Goal: Task Accomplishment & Management: Manage account settings

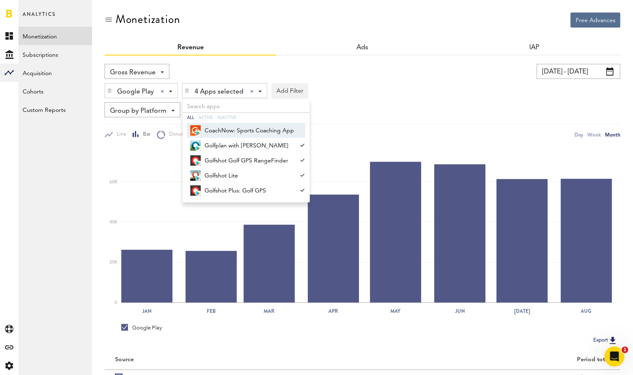
click at [68, 175] on div "Analytics Monetization Subscriptions Acquisition Cohorts Custom Reports Golfsho…" at bounding box center [55, 187] width 74 height 375
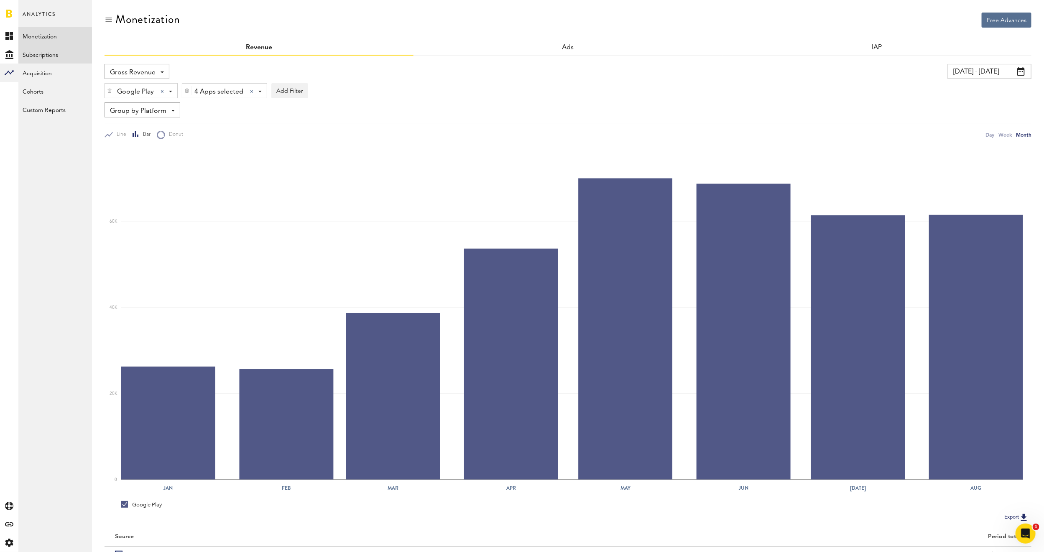
click at [49, 56] on link "Subscriptions" at bounding box center [55, 54] width 74 height 18
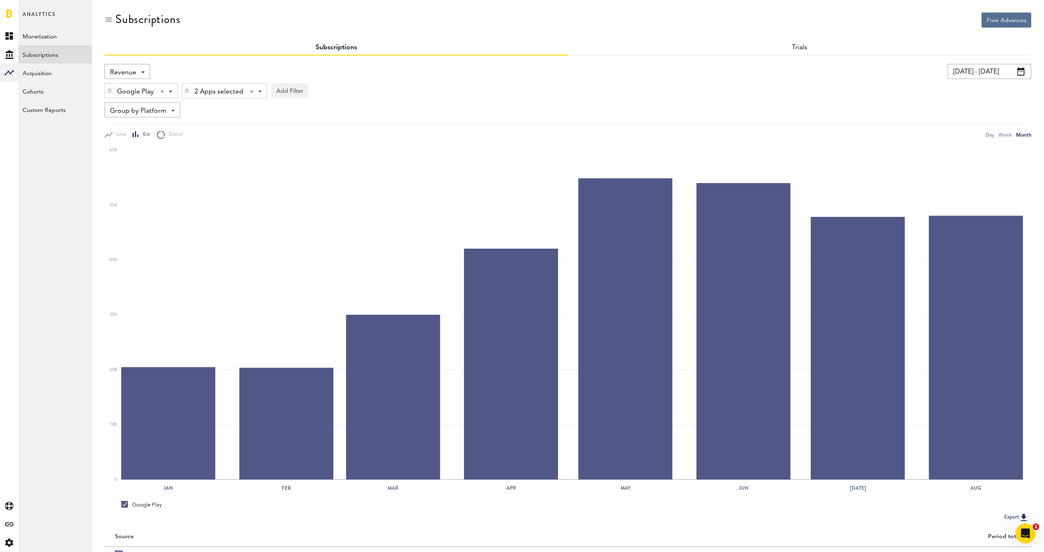
click at [632, 71] on span at bounding box center [1021, 71] width 8 height 8
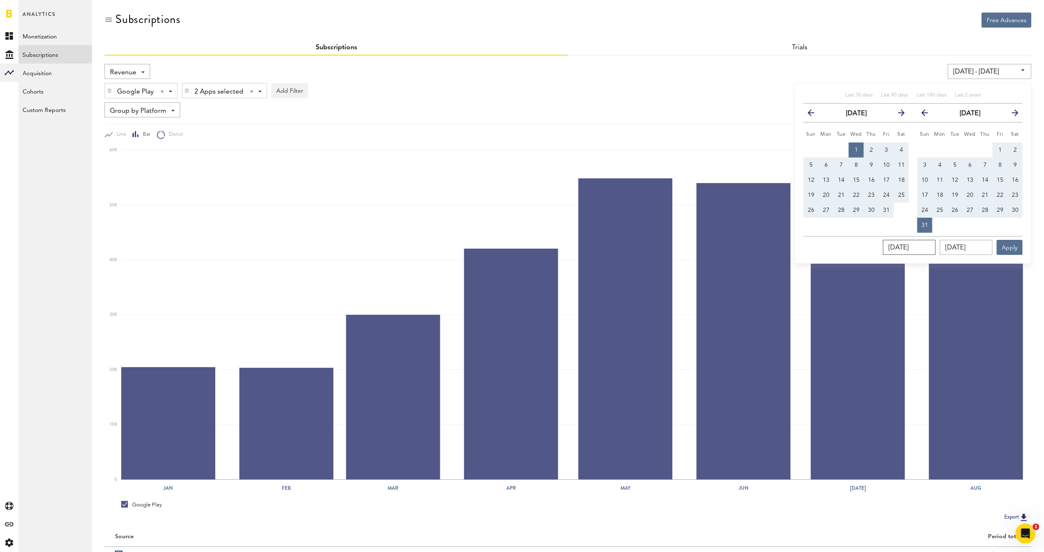
click at [632, 249] on input "[DATE]" at bounding box center [909, 247] width 53 height 15
click at [632, 151] on span "1" at bounding box center [999, 150] width 3 height 6
type input "[DATE] - [DATE]"
type input "[DATE]"
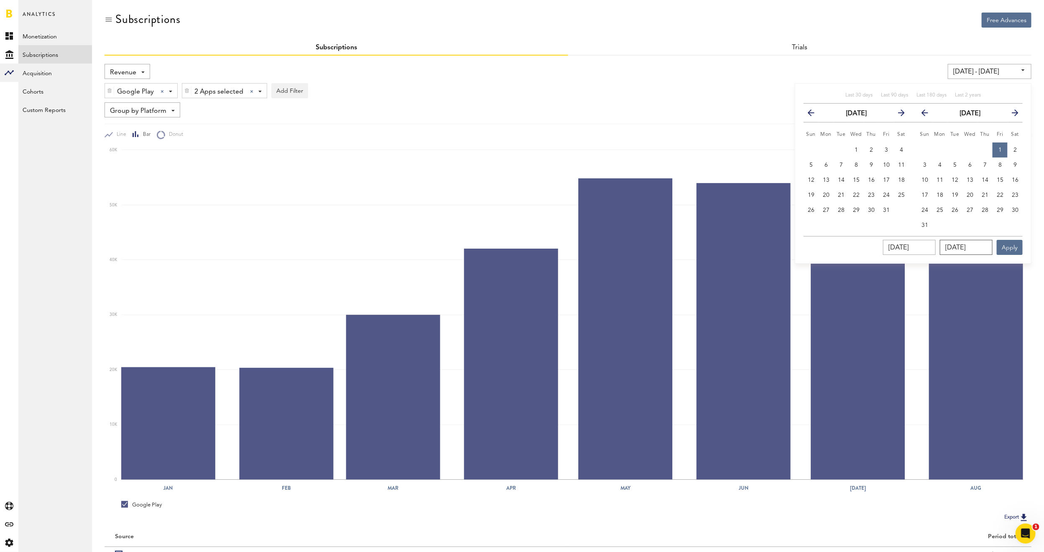
click at [632, 246] on input "[DATE]" at bounding box center [966, 247] width 53 height 15
click at [632, 224] on button "31" at bounding box center [924, 225] width 15 height 15
type input "[DATE] - [DATE]"
type input "[DATE]"
click at [632, 242] on button "Apply" at bounding box center [1010, 247] width 26 height 15
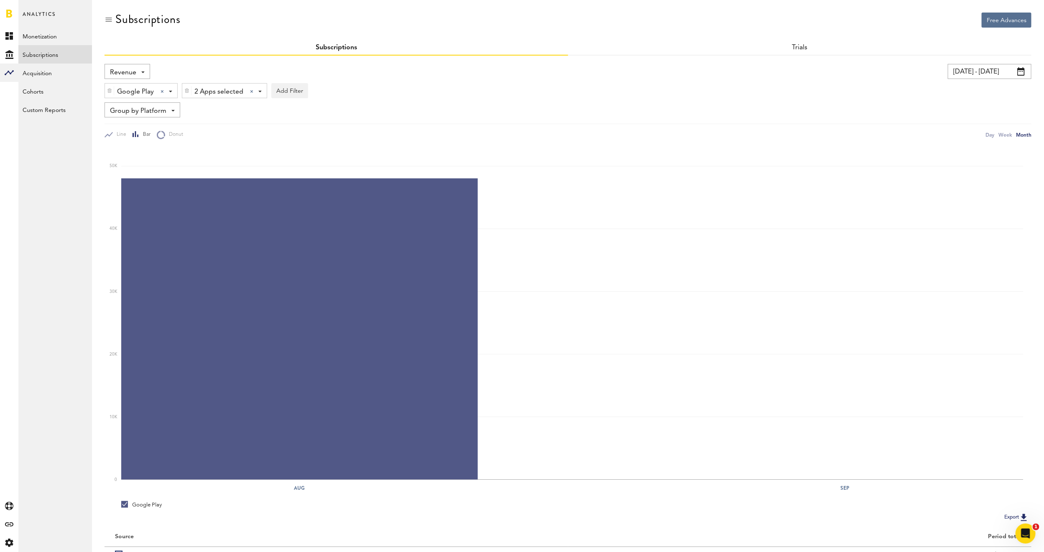
click at [56, 56] on link "Subscriptions" at bounding box center [55, 54] width 74 height 18
click at [145, 70] on div "Revenue Revenue MRR Actives Trial Status Billing Retries New Subscriptions Rene…" at bounding box center [128, 71] width 46 height 15
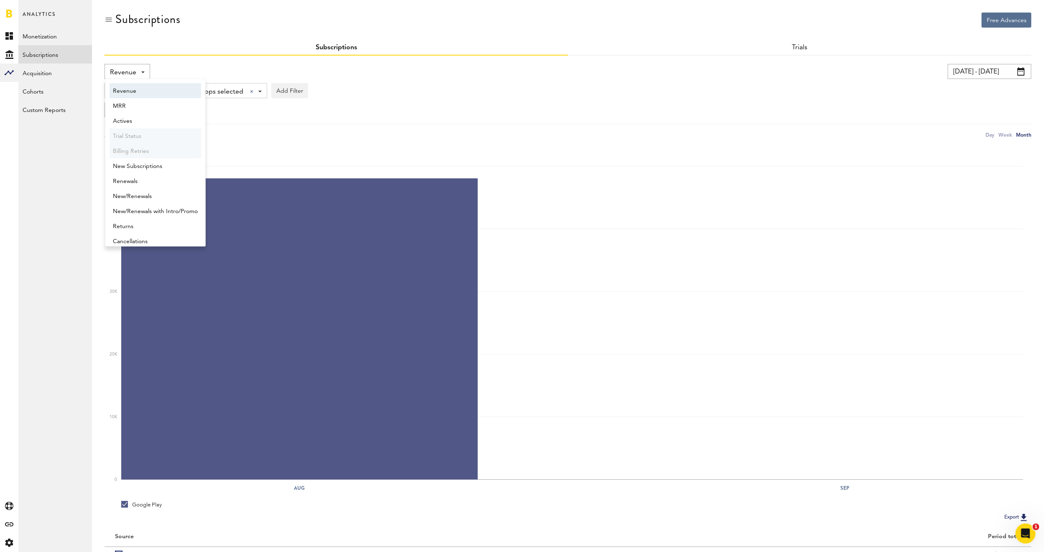
scroll to position [4, 0]
click at [173, 161] on span "New Subscriptions" at bounding box center [155, 162] width 85 height 14
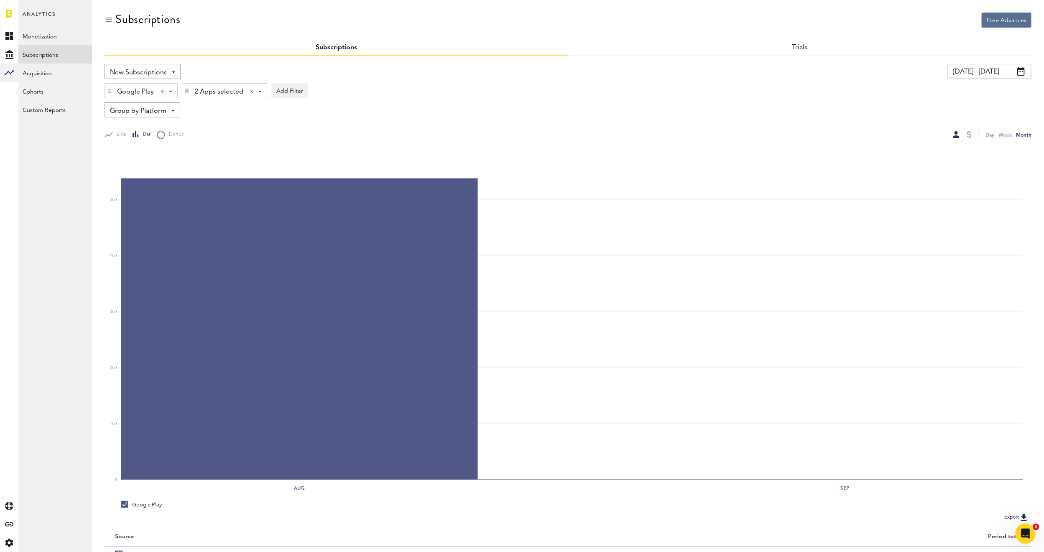
click at [186, 90] on img at bounding box center [186, 91] width 5 height 6
click at [10, 13] on link at bounding box center [9, 13] width 6 height 8
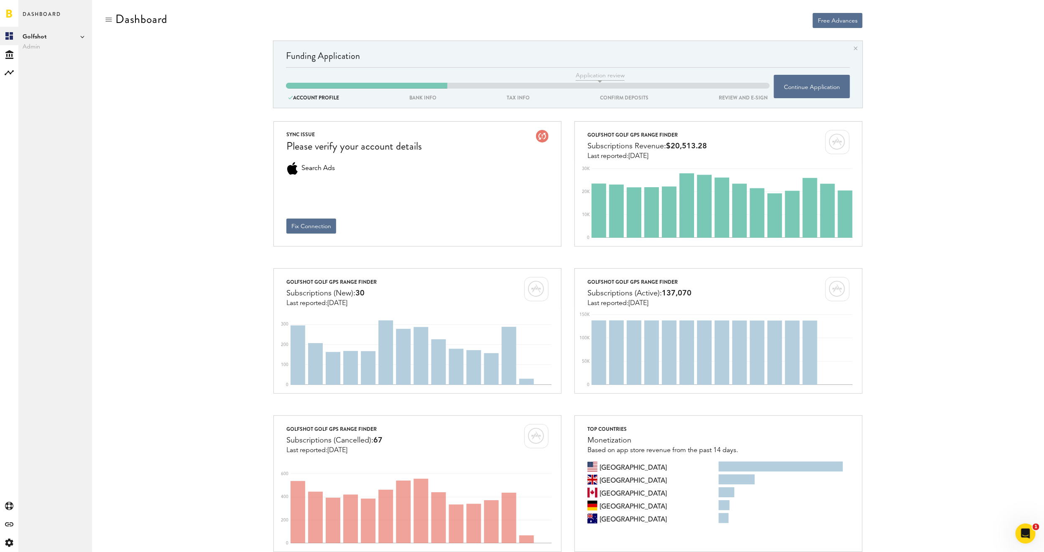
click at [84, 37] on icon at bounding box center [82, 37] width 4 height 4
click at [120, 80] on link "Swing by Swing Golf, Inc." at bounding box center [129, 75] width 65 height 15
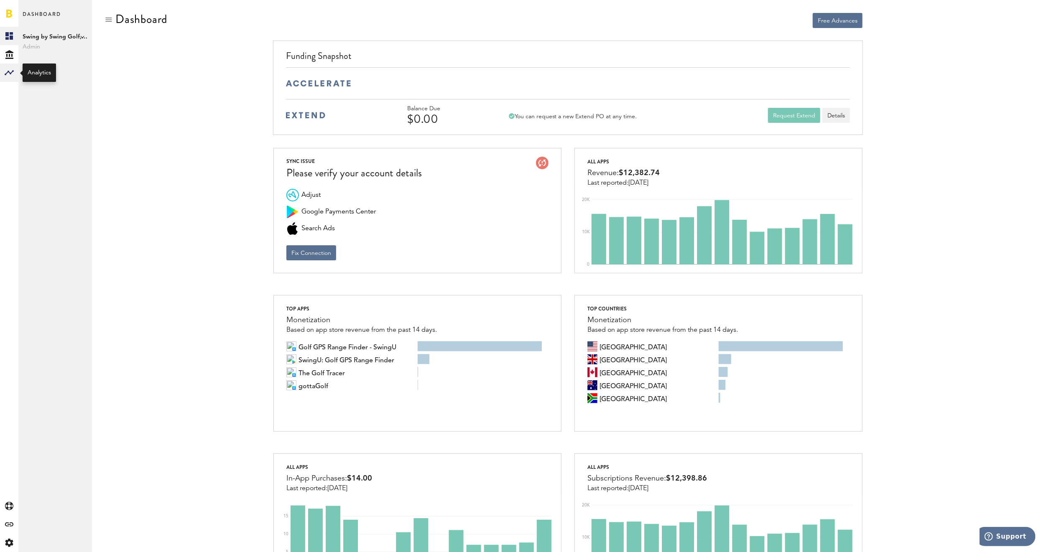
click at [13, 68] on rect at bounding box center [9, 73] width 10 height 10
click at [48, 55] on link "Subscriptions" at bounding box center [55, 54] width 74 height 18
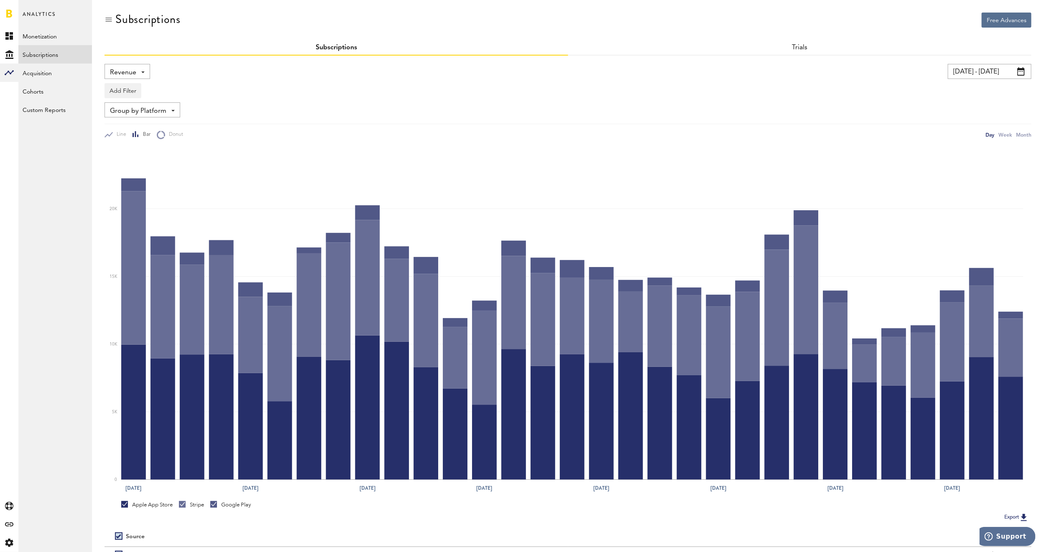
click at [143, 72] on span at bounding box center [142, 72] width 3 height 2
click at [153, 162] on span "New Subscriptions" at bounding box center [155, 162] width 85 height 14
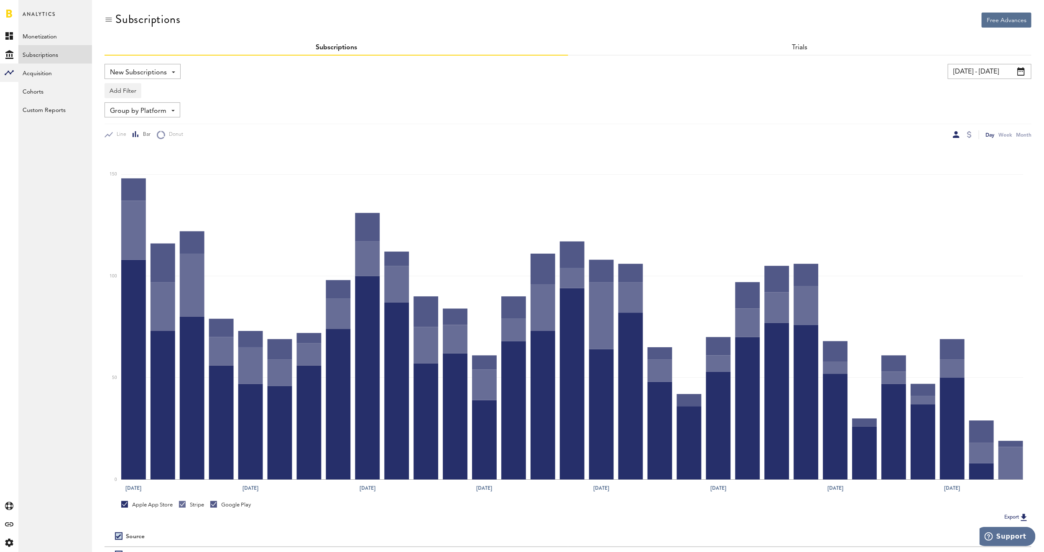
click at [1023, 74] on span at bounding box center [1021, 71] width 8 height 8
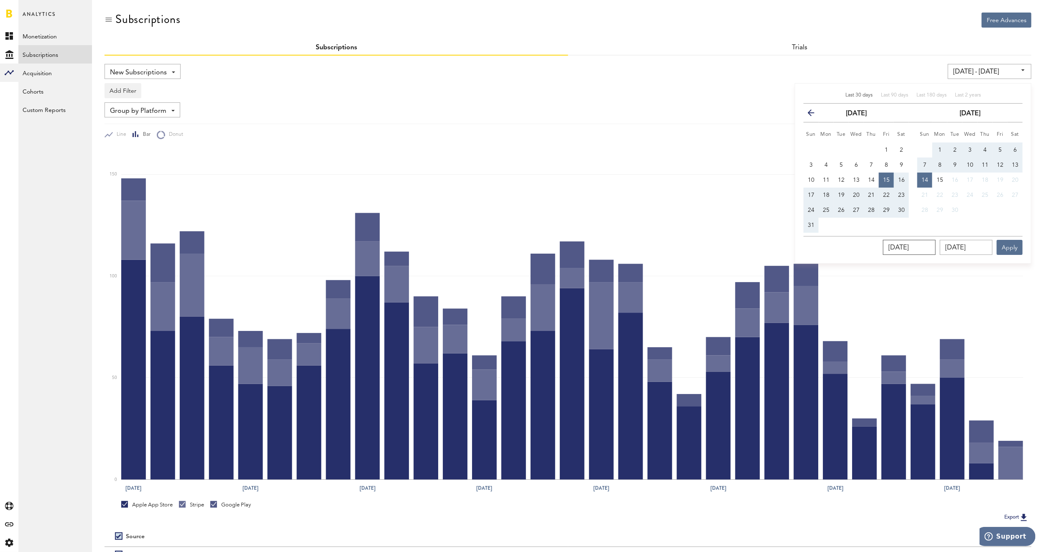
click at [924, 251] on input "[DATE]" at bounding box center [909, 247] width 53 height 15
click at [886, 150] on span "1" at bounding box center [886, 150] width 3 height 6
type input "[DATE] - [DATE]"
type input "[DATE]"
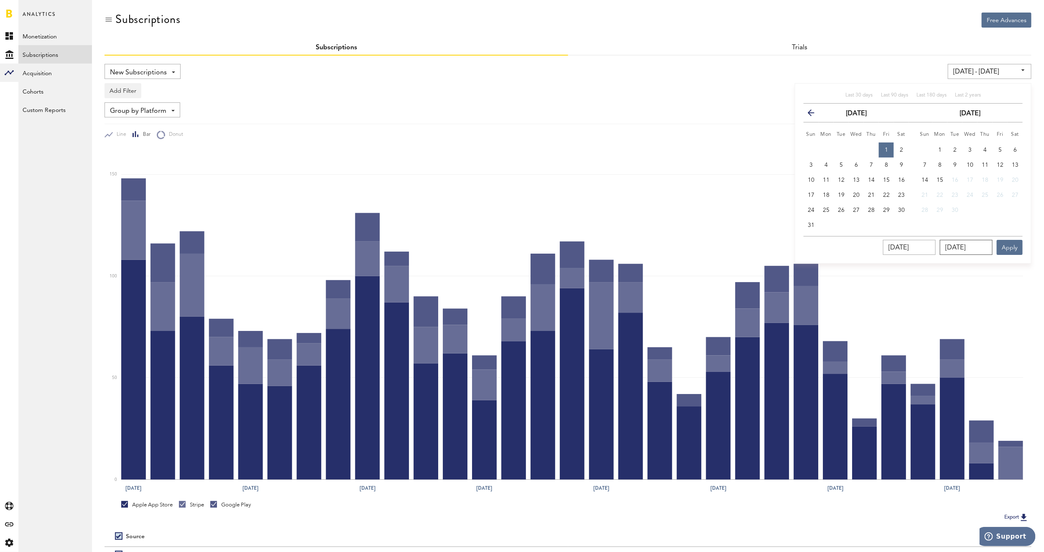
click at [968, 243] on input "[DATE]" at bounding box center [966, 247] width 53 height 15
click at [816, 224] on button "31" at bounding box center [811, 225] width 15 height 15
type input "[DATE] - [DATE]"
type input "[DATE]"
click at [1012, 250] on button "Apply" at bounding box center [1010, 247] width 26 height 15
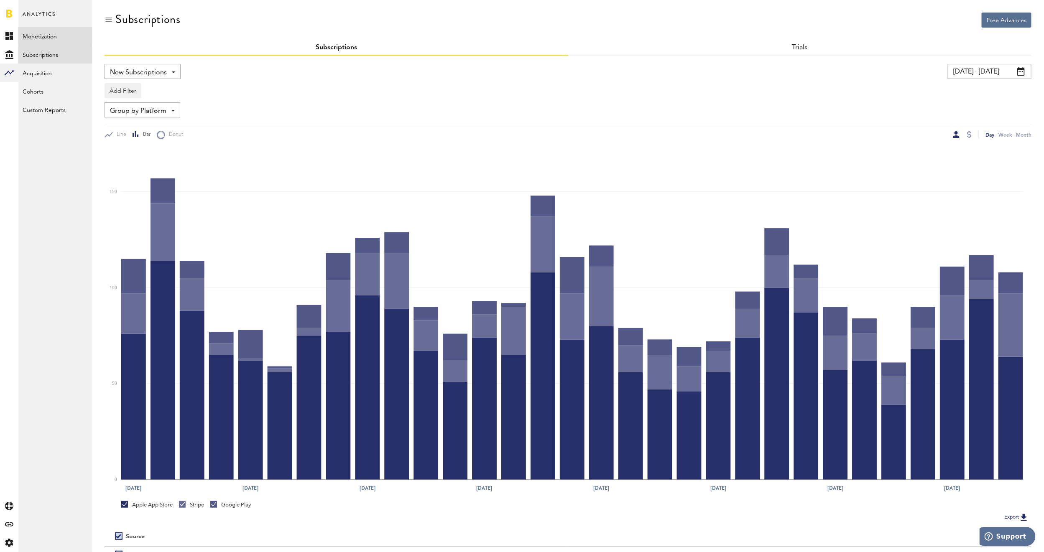
click at [54, 32] on link "Monetization" at bounding box center [55, 36] width 74 height 18
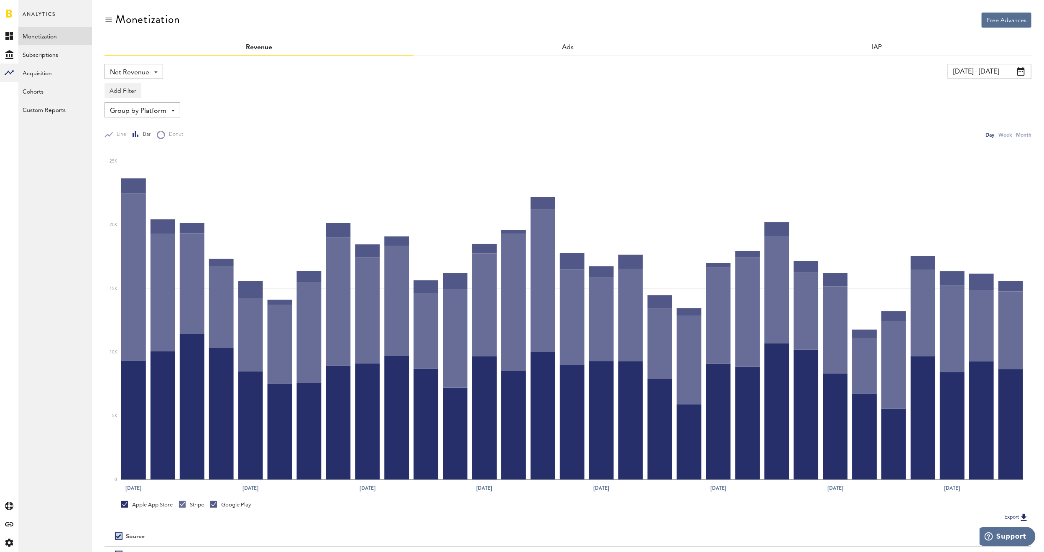
click at [156, 69] on div "Net Revenue Net Revenue Gross Revenue Profit" at bounding box center [134, 71] width 59 height 15
click at [152, 104] on span "Gross Revenue" at bounding box center [134, 106] width 42 height 14
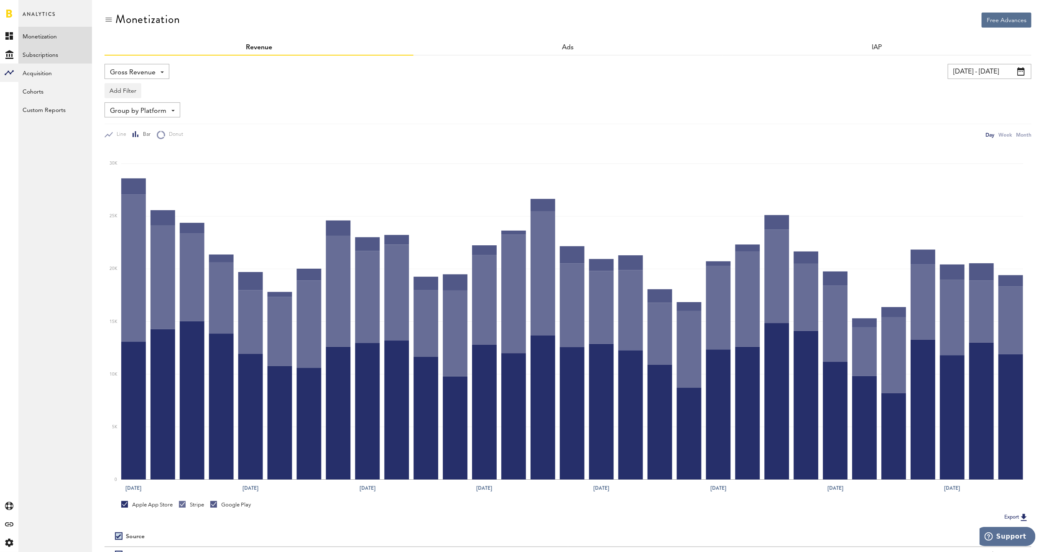
click at [33, 58] on link "Subscriptions" at bounding box center [55, 54] width 74 height 18
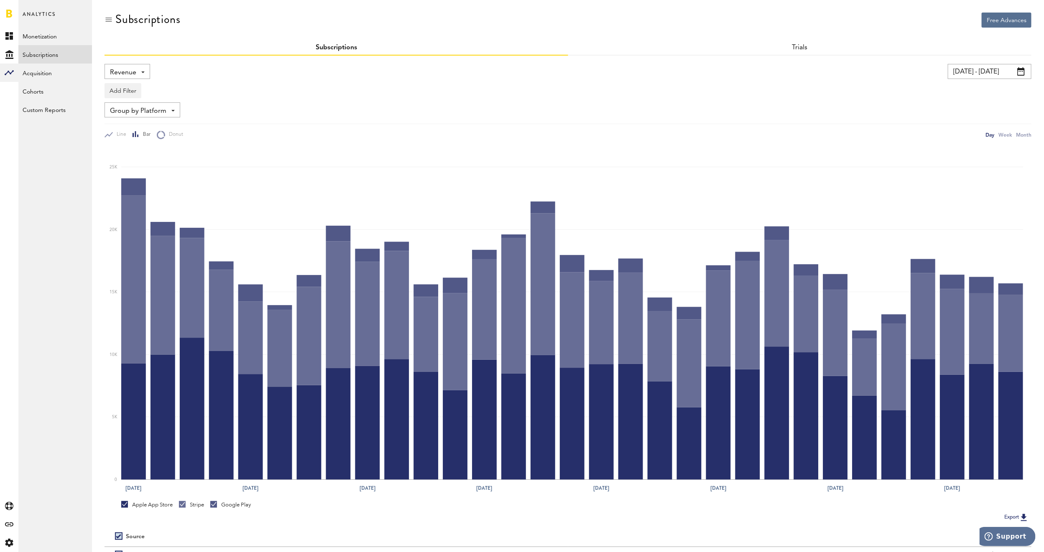
click at [142, 73] on div "Revenue Revenue MRR Actives Trial Status Billing Retries New Subscriptions Rene…" at bounding box center [128, 71] width 46 height 15
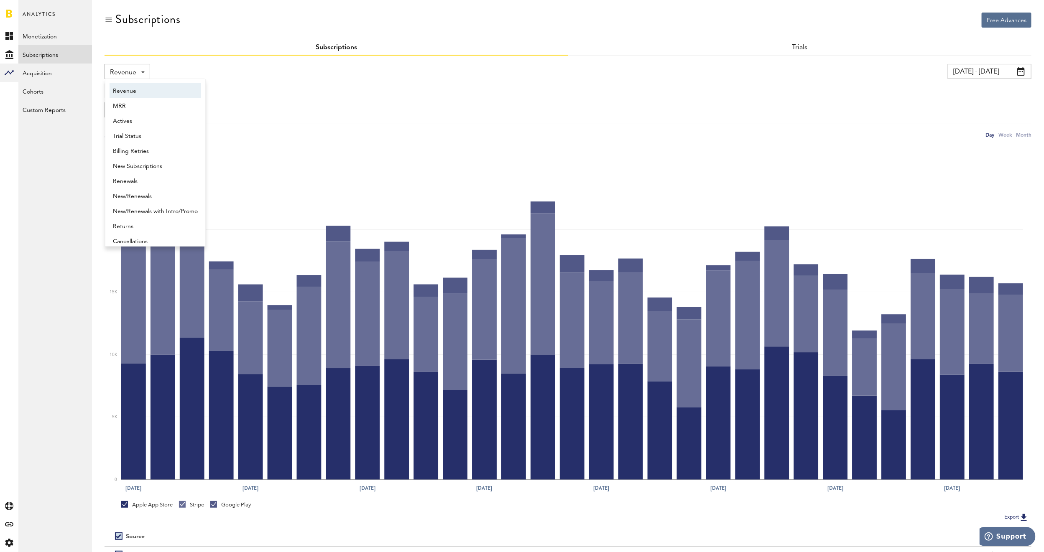
scroll to position [4, 0]
click at [54, 34] on link "Monetization" at bounding box center [55, 36] width 74 height 18
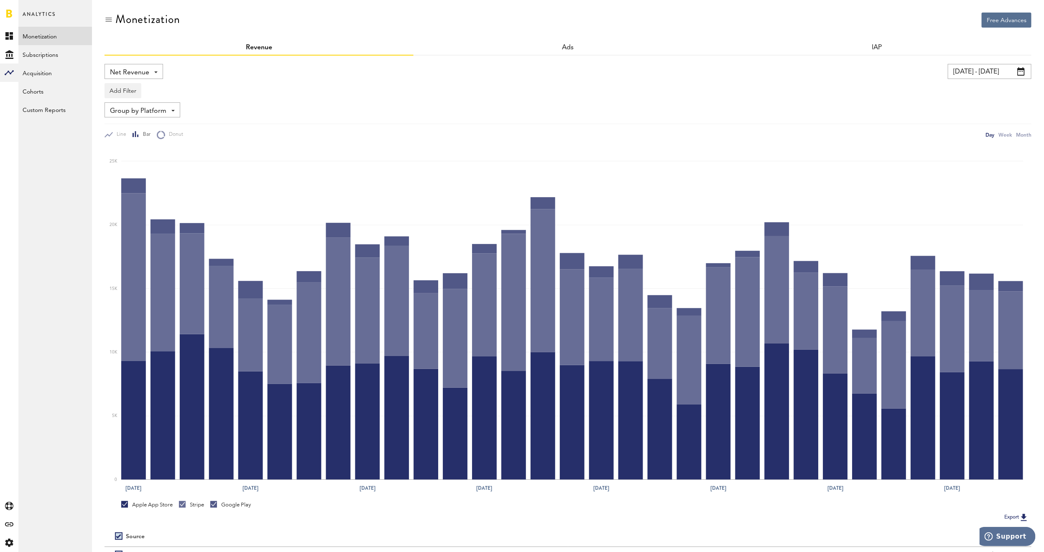
click at [156, 71] on span at bounding box center [155, 72] width 3 height 2
click at [145, 107] on span "Gross Revenue" at bounding box center [134, 106] width 42 height 14
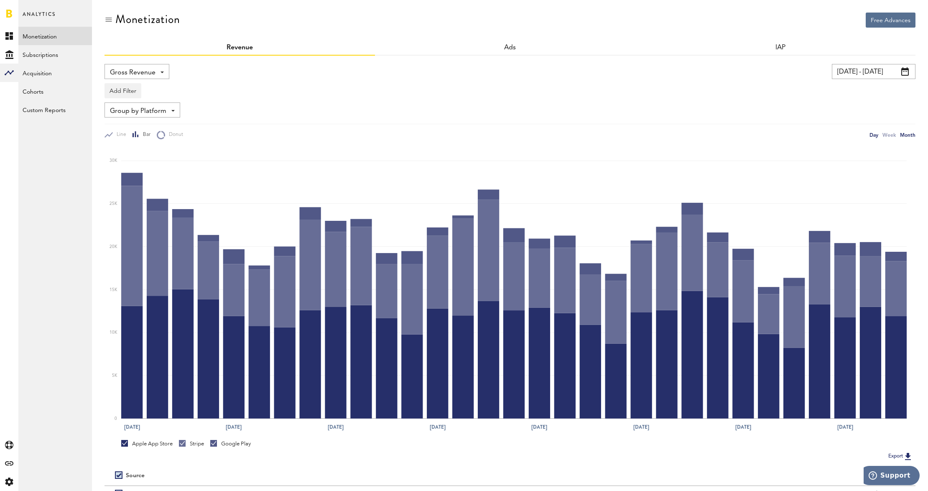
click at [904, 132] on div "Month" at bounding box center [907, 134] width 15 height 9
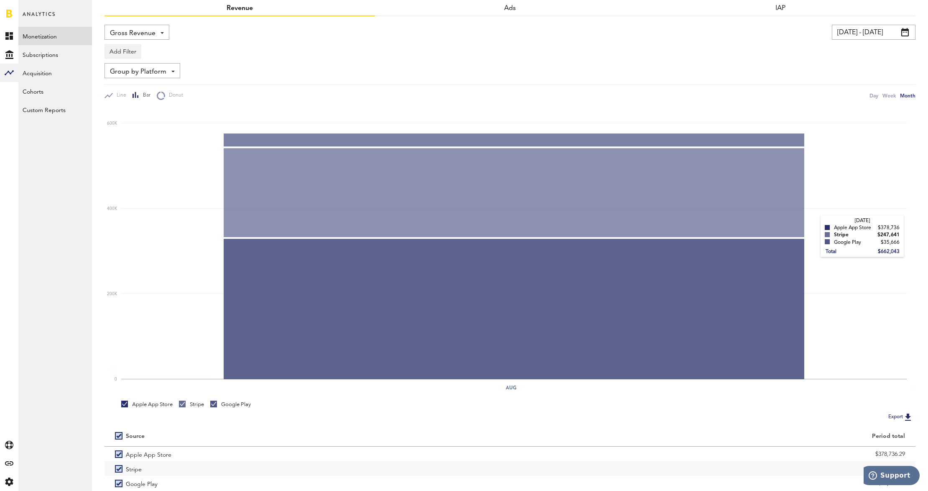
scroll to position [84, 0]
